Goal: Information Seeking & Learning: Learn about a topic

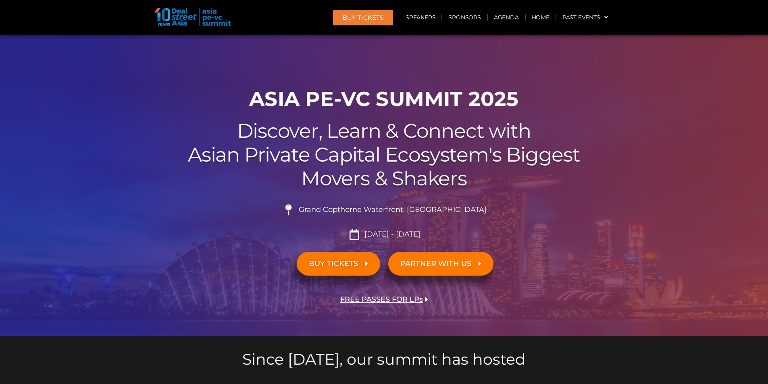
scroll to position [403, 0]
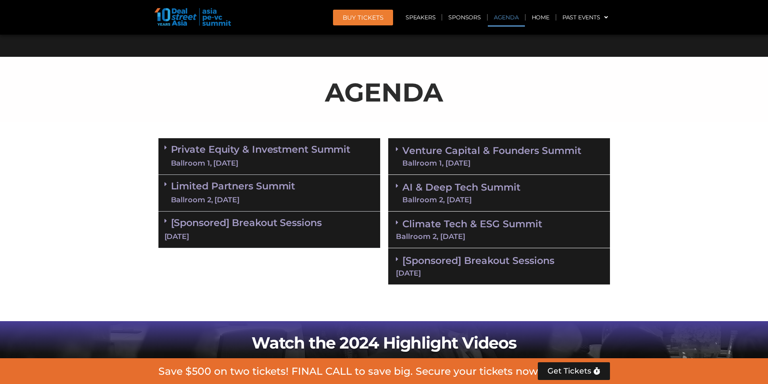
click at [317, 161] on div "Ballroom 1, [DATE]" at bounding box center [261, 164] width 180 height 10
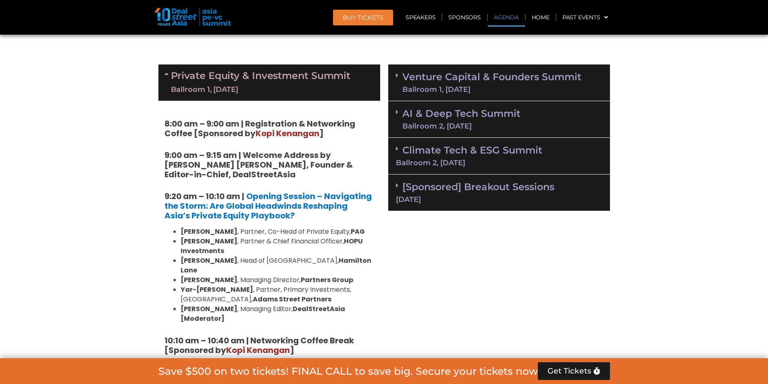
scroll to position [565, 0]
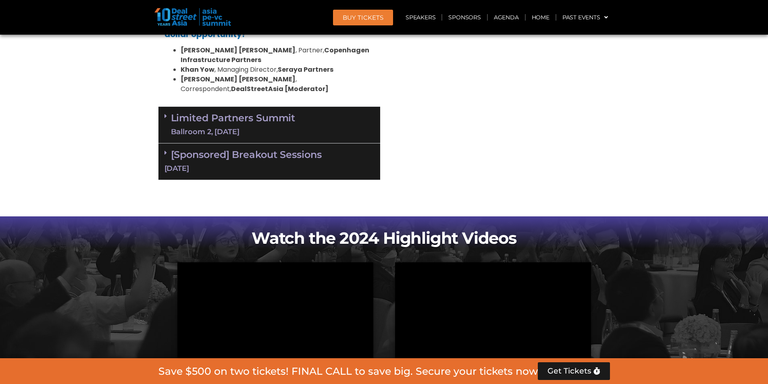
scroll to position [1614, 0]
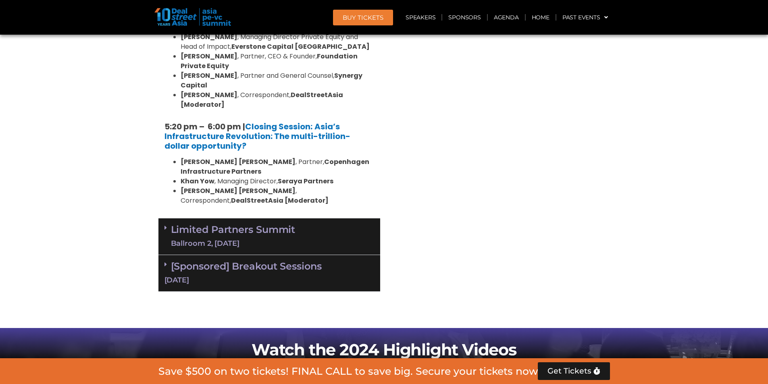
click at [261, 219] on div "Limited Partners Summit Ballroom 2, 10 Sept" at bounding box center [270, 237] width 222 height 37
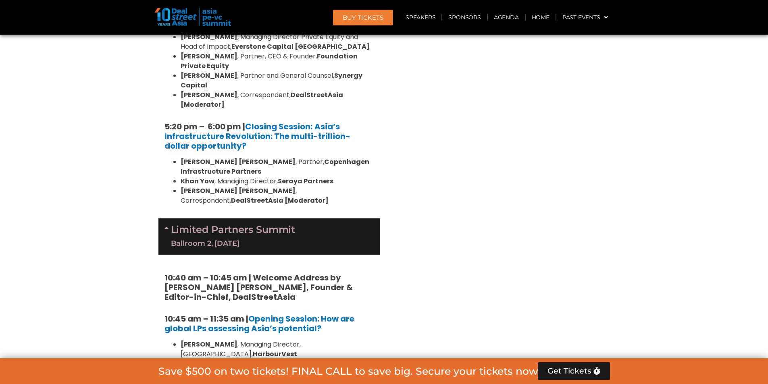
click at [597, 115] on div "Venture Capital & Founders​ Summit Ballroom 1, 11 Sept 8:00 am – 9:00 am | Regi…" at bounding box center [499, 67] width 230 height 2286
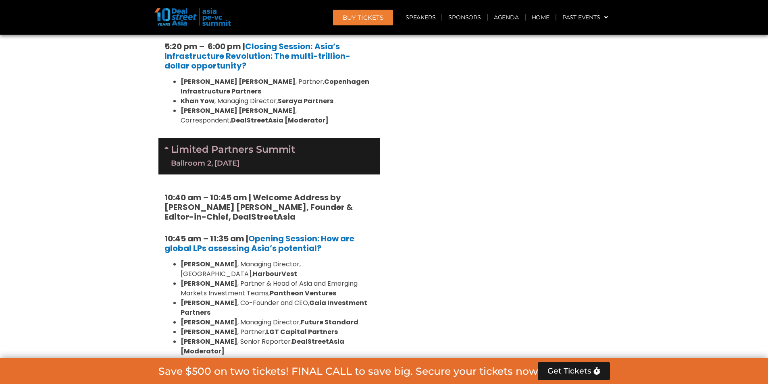
scroll to position [1694, 0]
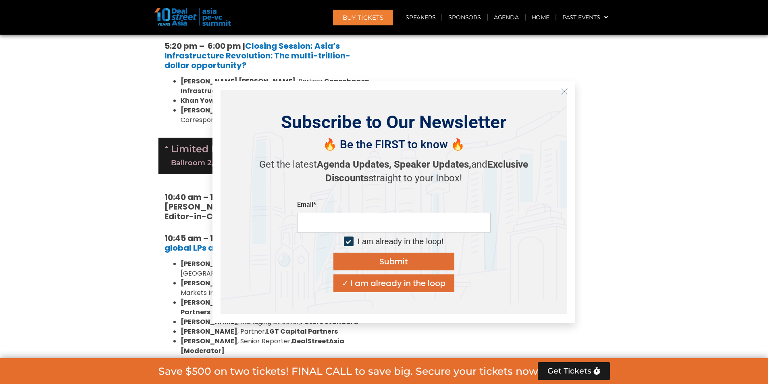
click at [566, 91] on line "Close" at bounding box center [565, 91] width 6 height 6
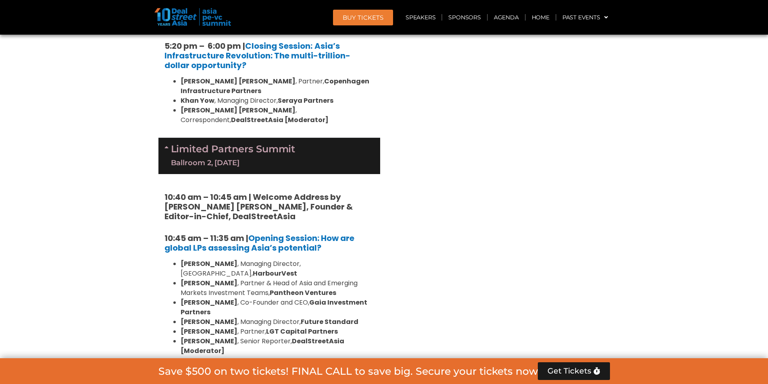
scroll to position [1700, 0]
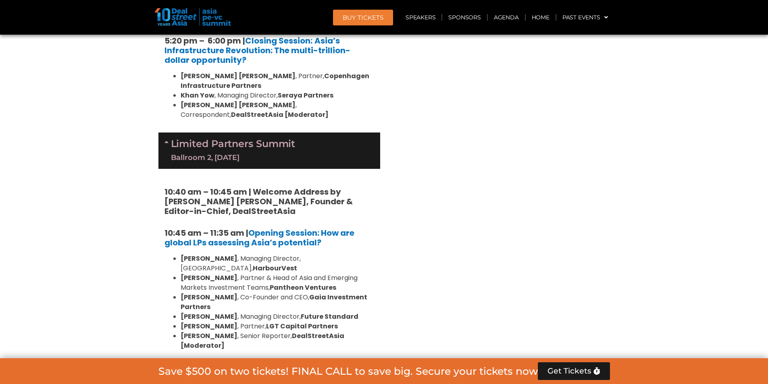
drag, startPoint x: 500, startPoint y: 165, endPoint x: 512, endPoint y: 154, distance: 16.3
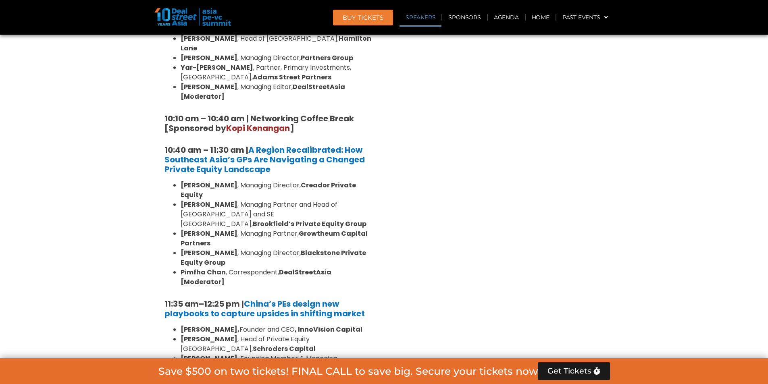
scroll to position [776, 0]
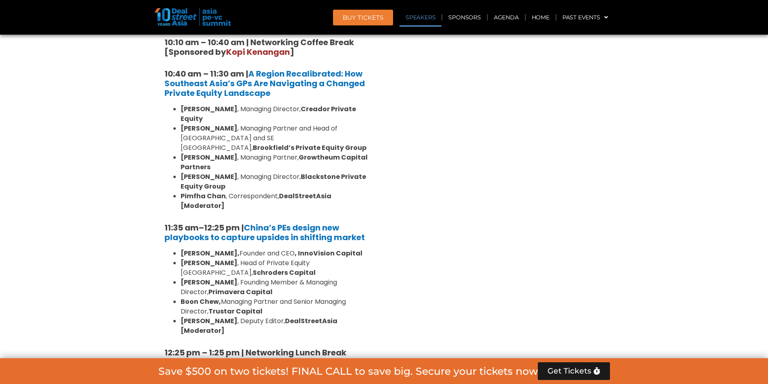
click at [309, 249] on strong ", InnoVision Capital" at bounding box center [329, 253] width 68 height 9
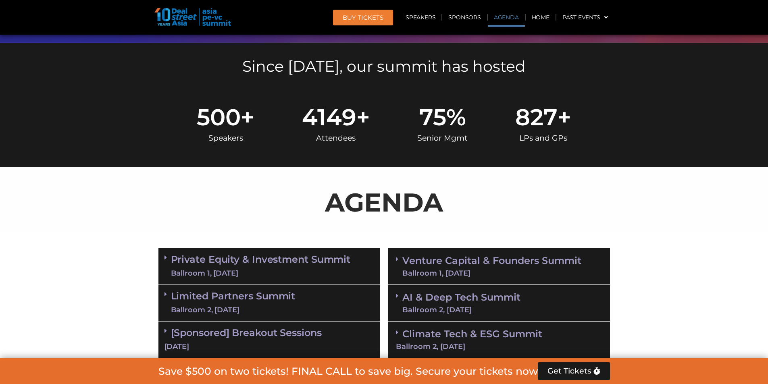
scroll to position [472, 0]
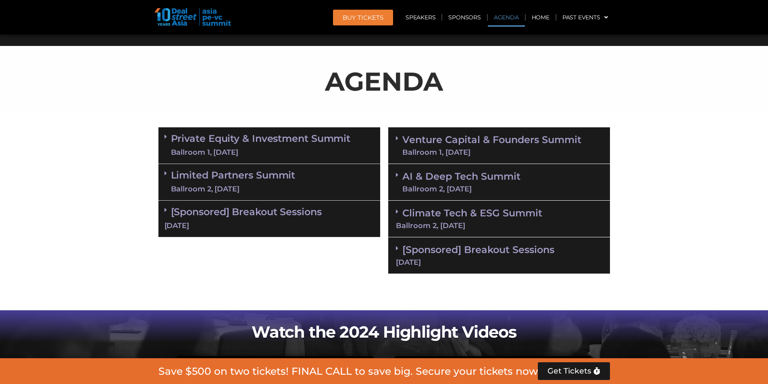
click at [169, 143] on span at bounding box center [168, 146] width 6 height 24
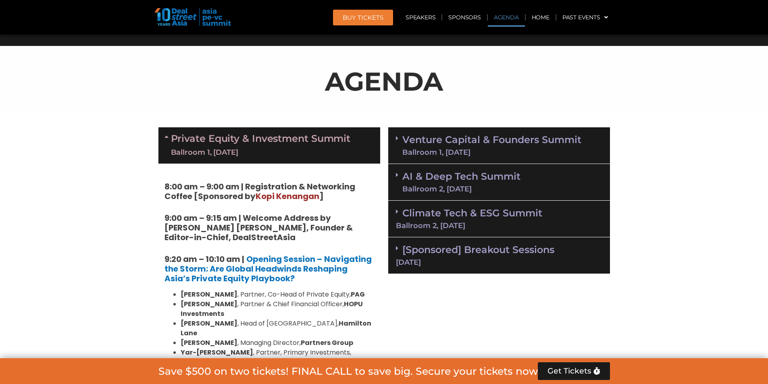
click at [418, 149] on div "Ballroom 1, [DATE]" at bounding box center [492, 152] width 179 height 7
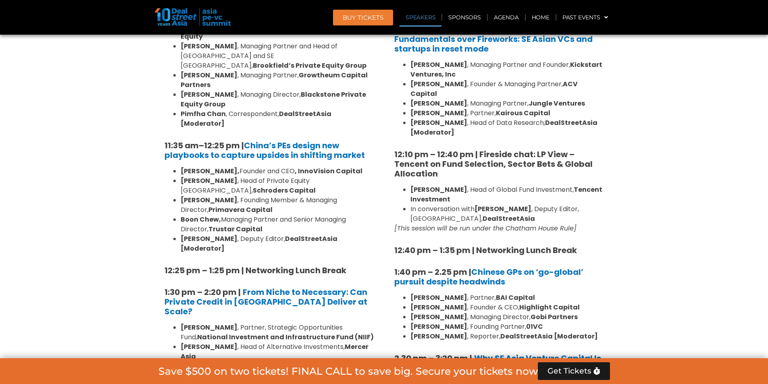
click at [129, 198] on section "Private Equity & Investment Summit Ballroom 1, 10 Sept 8:00 am – 9:00 am | Regi…" at bounding box center [384, 366] width 768 height 1372
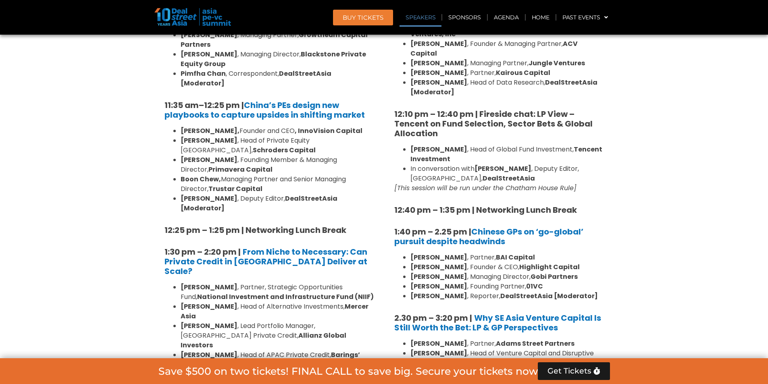
click at [111, 184] on section "Private Equity & Investment Summit Ballroom 1, 10 Sept 8:00 am – 9:00 am | Regi…" at bounding box center [384, 325] width 768 height 1372
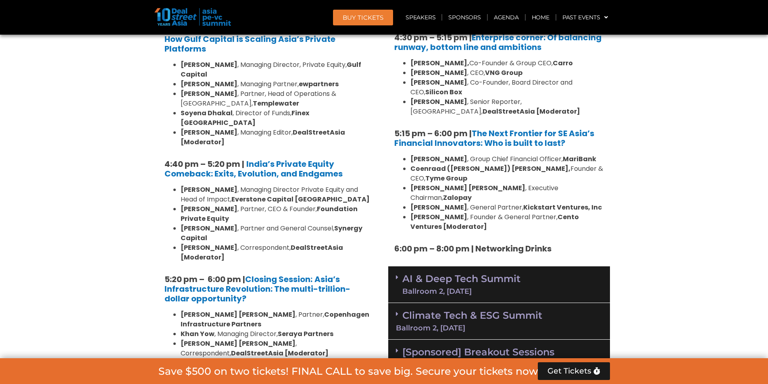
scroll to position [1542, 0]
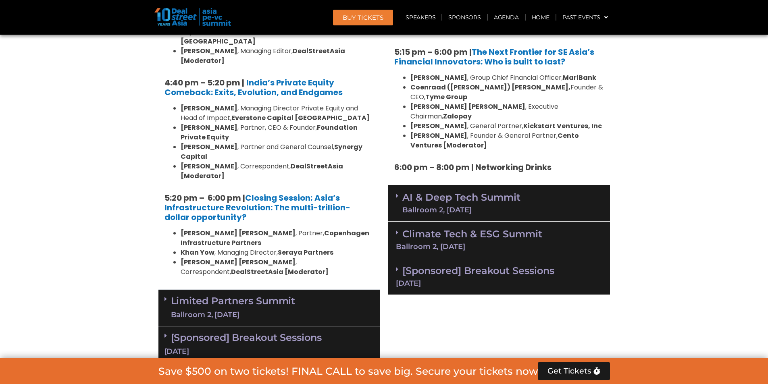
click at [226, 296] on link "Limited Partners Summit Ballroom 2, 10 Sept" at bounding box center [233, 308] width 125 height 24
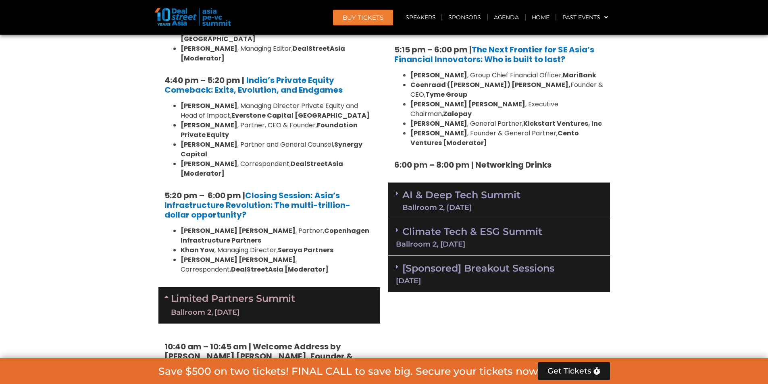
scroll to position [1704, 0]
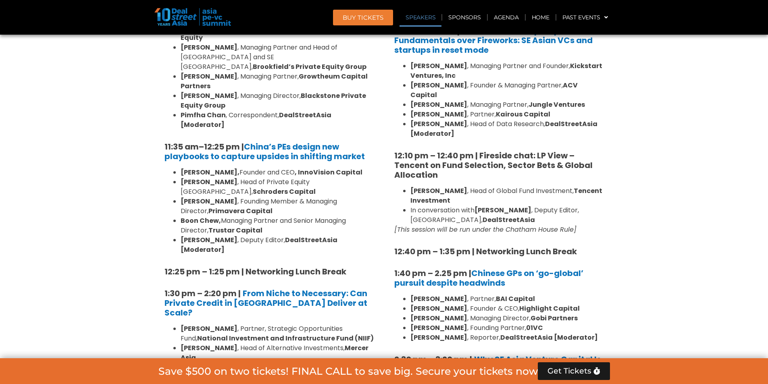
scroll to position [856, 0]
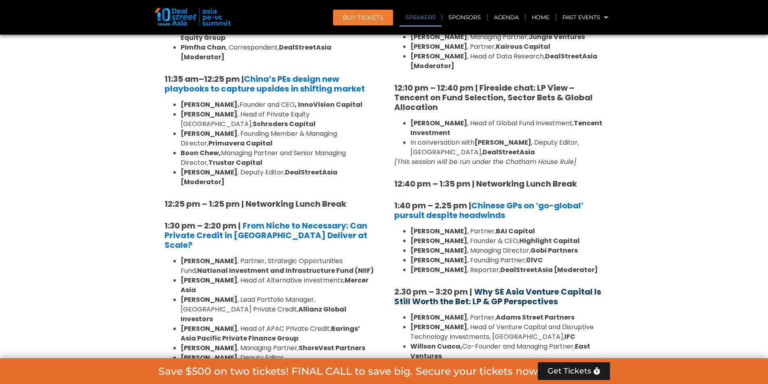
scroll to position [937, 0]
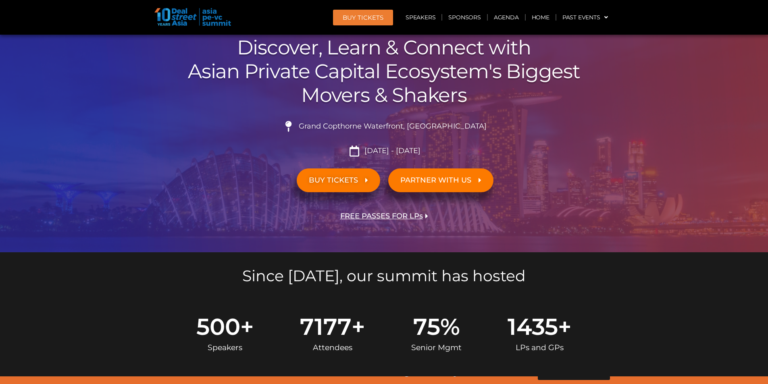
scroll to position [81, 0]
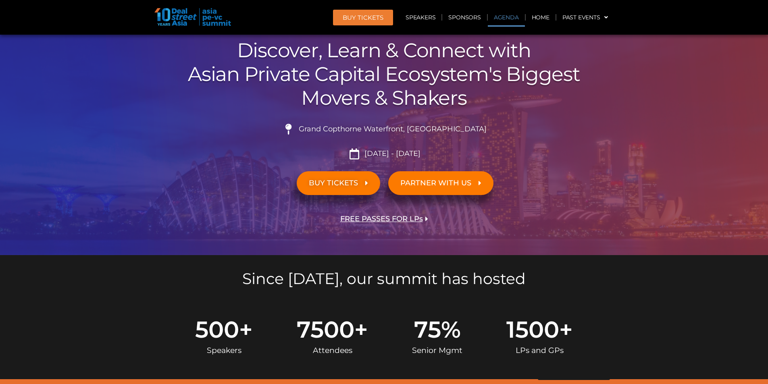
click at [507, 19] on link "Agenda" at bounding box center [506, 17] width 37 height 19
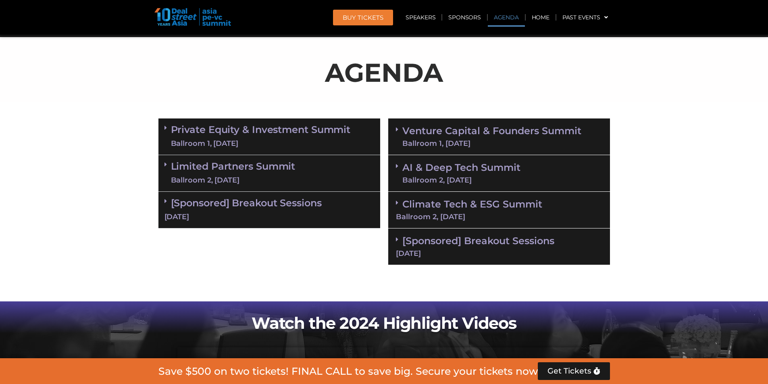
scroll to position [430, 0]
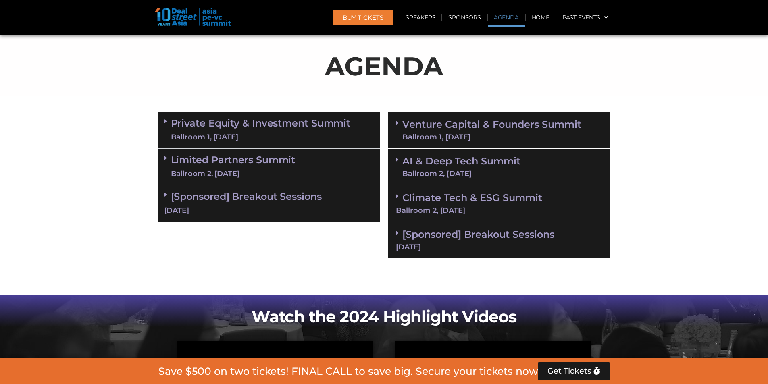
click at [253, 127] on link "Private Equity & Investment Summit Ballroom 1, 10 Sept" at bounding box center [261, 130] width 180 height 24
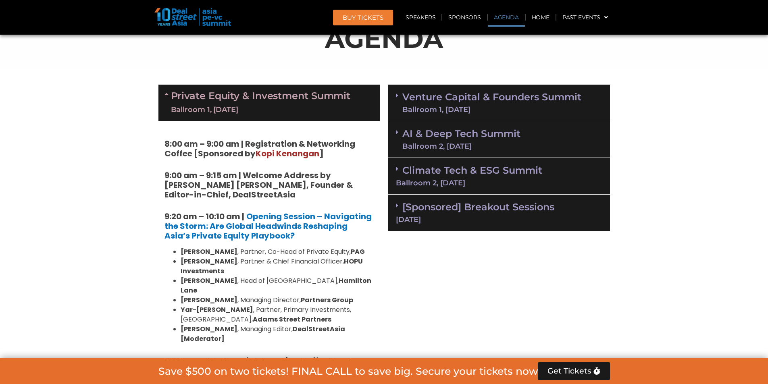
scroll to position [510, 0]
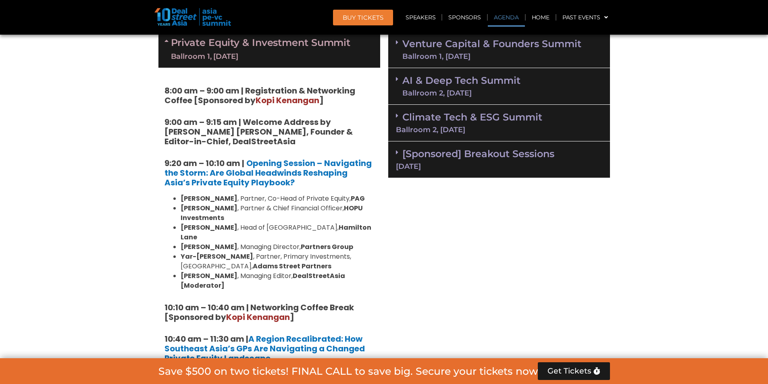
click at [445, 54] on div "Ballroom 1, [DATE]" at bounding box center [492, 56] width 179 height 7
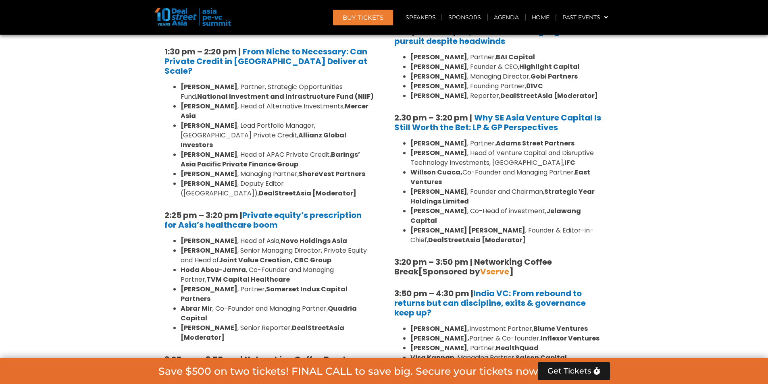
scroll to position [1085, 0]
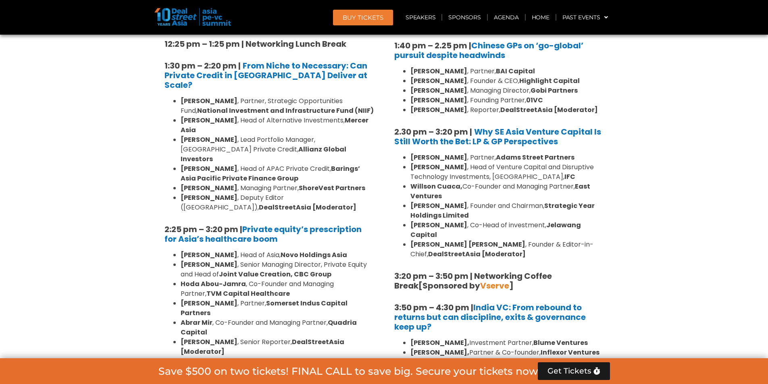
click at [64, 173] on section "Private Equity & Investment Summit Ballroom 1, 10 Sept 8:00 am – 9:00 am | Regi…" at bounding box center [384, 139] width 768 height 1372
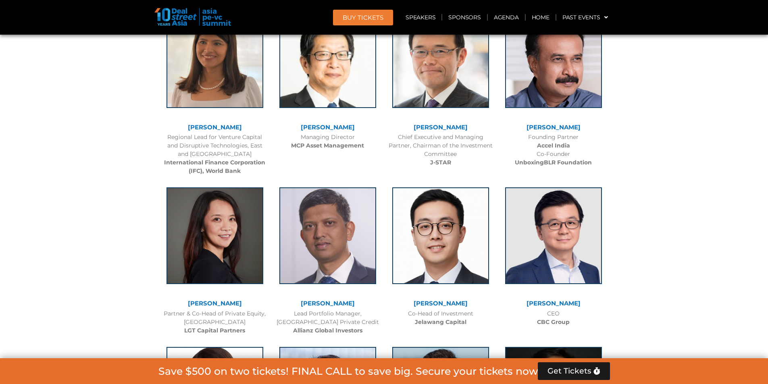
scroll to position [0, 0]
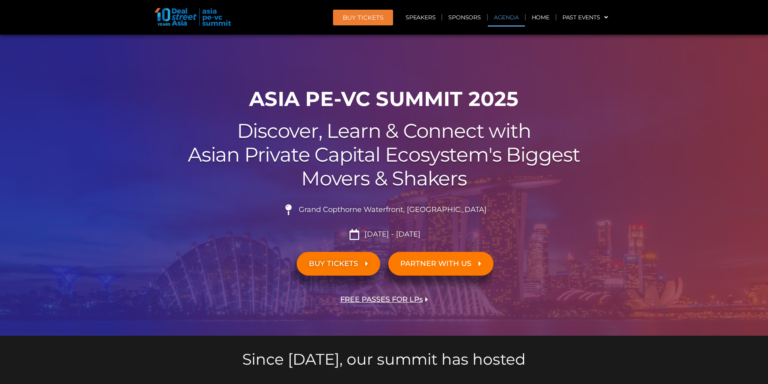
click at [498, 19] on link "Agenda" at bounding box center [506, 17] width 37 height 19
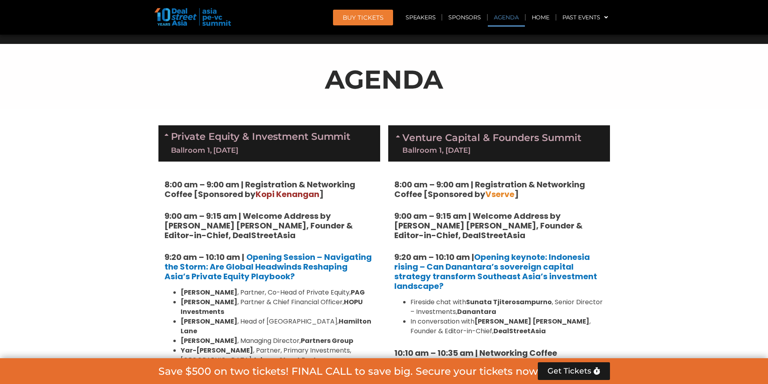
scroll to position [309, 0]
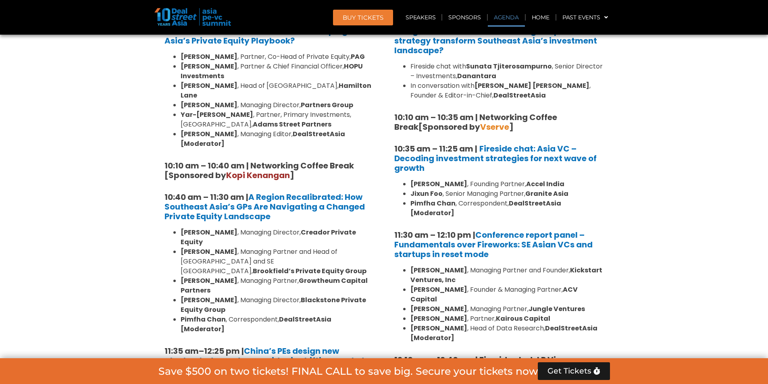
scroll to position [614, 0]
